Goal: Information Seeking & Learning: Compare options

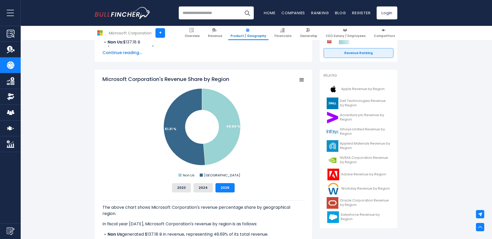
scroll to position [104, 0]
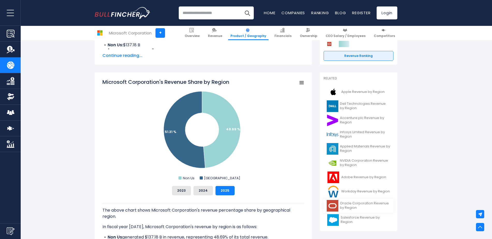
click at [364, 204] on span "Oracle Corporation Revenue by Region" at bounding box center [365, 205] width 50 height 9
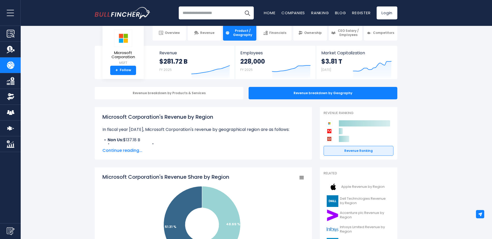
scroll to position [0, 0]
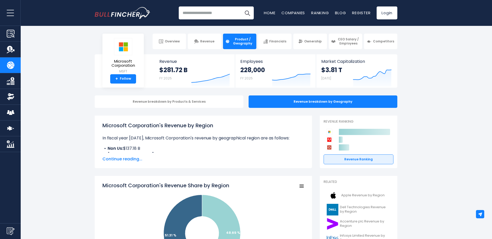
click at [122, 159] on span "Continue reading..." at bounding box center [204, 159] width 202 height 6
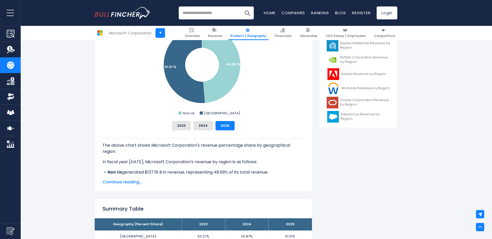
scroll to position [207, 0]
click at [200, 125] on button "2024" at bounding box center [203, 125] width 19 height 9
click at [181, 129] on button "2023" at bounding box center [181, 125] width 19 height 9
click at [208, 125] on button "2024" at bounding box center [203, 125] width 19 height 9
click at [230, 126] on button "2025" at bounding box center [225, 125] width 19 height 9
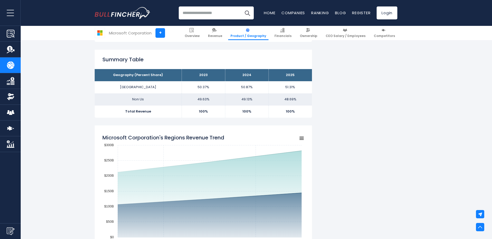
scroll to position [414, 0]
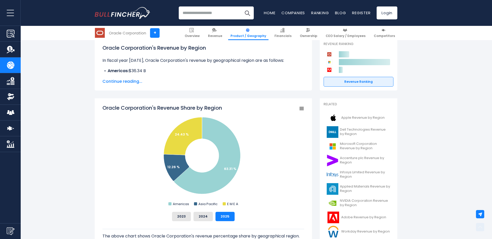
scroll to position [155, 0]
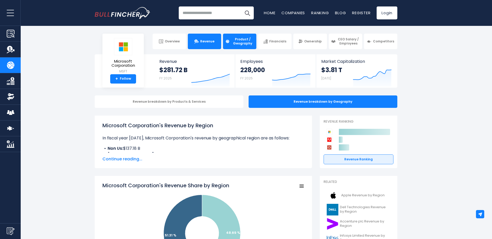
click at [198, 45] on link "Revenue" at bounding box center [204, 42] width 33 height 16
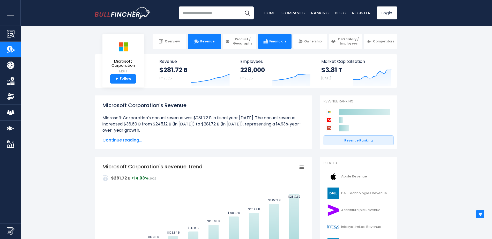
click at [270, 48] on link "Financials" at bounding box center [274, 42] width 33 height 16
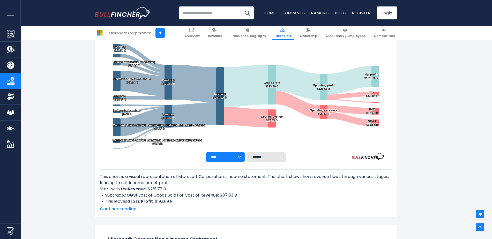
scroll to position [73, 0]
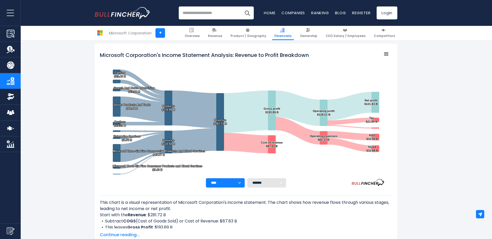
click at [273, 184] on select "******* ** ** ** **" at bounding box center [267, 182] width 39 height 9
click at [308, 180] on div "**** **** **** **** **** **** ******* ** ** ** **" at bounding box center [246, 182] width 293 height 9
click at [258, 35] on span "Product / Geography" at bounding box center [249, 36] width 36 height 4
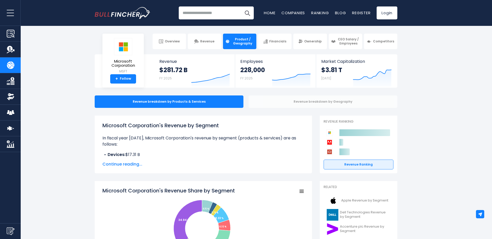
click at [270, 102] on div "Revenue breakdown by Geography" at bounding box center [323, 102] width 149 height 12
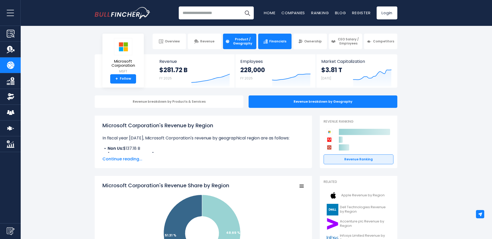
click at [268, 41] on img at bounding box center [266, 41] width 4 height 4
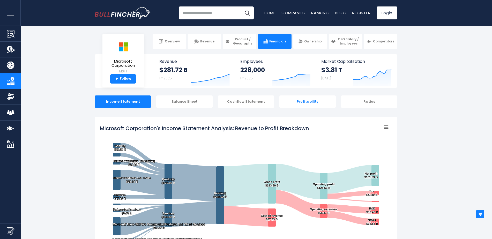
click at [305, 102] on div "Profitability" at bounding box center [308, 102] width 56 height 12
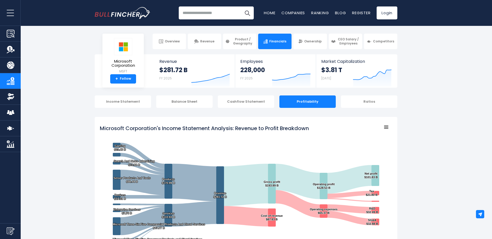
click at [209, 13] on input "search" at bounding box center [216, 12] width 75 height 13
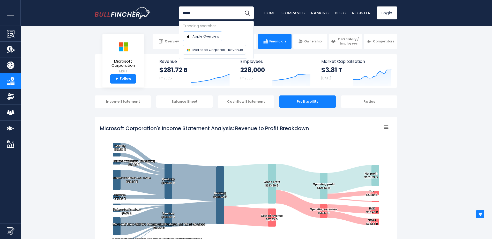
type input "*****"
click at [204, 39] on body "Overview Revenue Product / Geography" at bounding box center [246, 119] width 492 height 239
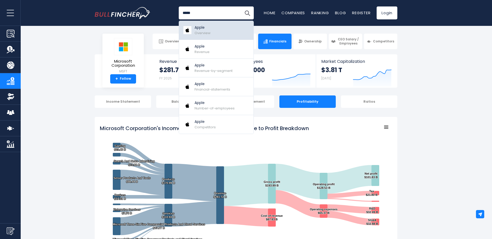
click at [206, 31] on span "Overview" at bounding box center [203, 33] width 16 height 5
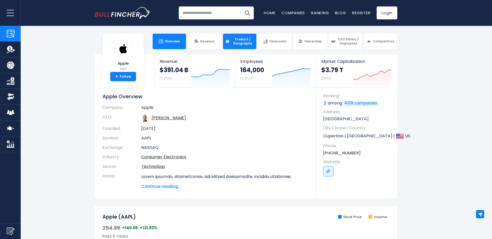
click at [227, 39] on link "Product / Geography" at bounding box center [239, 42] width 33 height 16
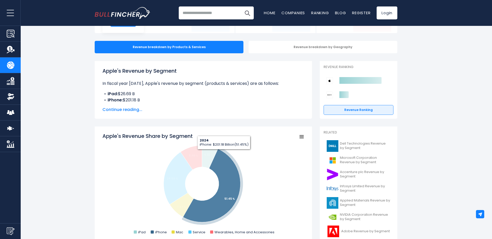
scroll to position [26, 0]
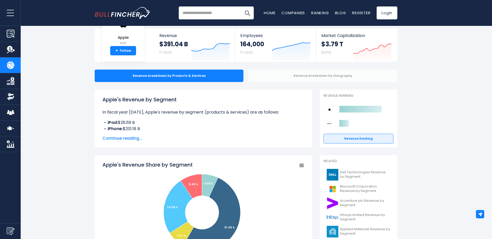
click at [308, 76] on div "Revenue breakdown by Geography" at bounding box center [323, 76] width 149 height 12
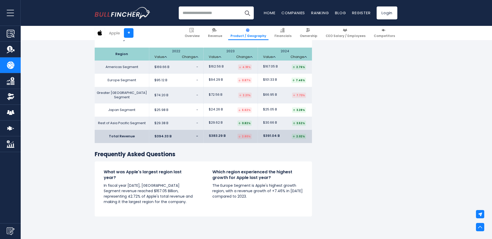
scroll to position [828, 0]
